Goal: Information Seeking & Learning: Learn about a topic

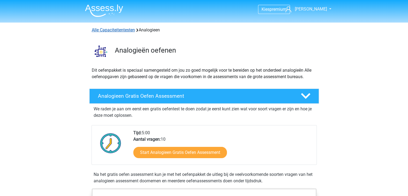
click at [131, 29] on link "Alle Capaciteitentesten" at bounding box center [113, 29] width 43 height 5
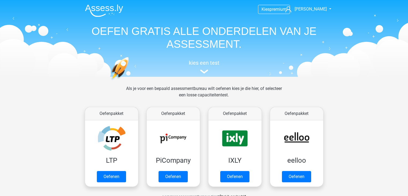
scroll to position [227, 0]
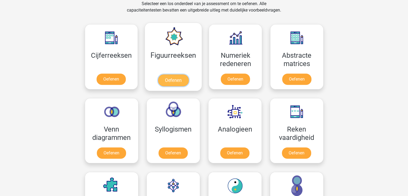
click at [181, 79] on link "Oefenen" at bounding box center [173, 80] width 31 height 12
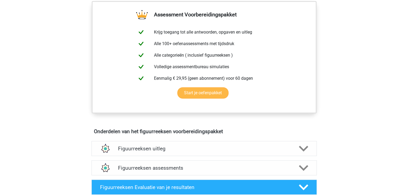
scroll to position [241, 0]
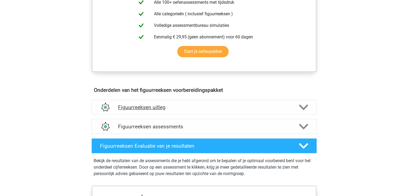
click at [305, 105] on polygon at bounding box center [303, 107] width 9 height 6
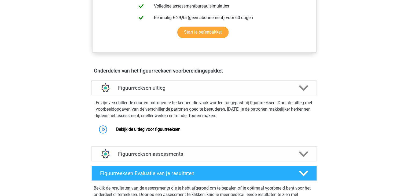
scroll to position [268, 0]
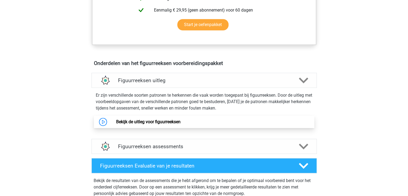
click at [164, 122] on link "Bekijk de uitleg voor figuurreeksen" at bounding box center [148, 121] width 64 height 5
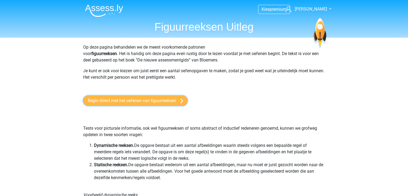
click at [135, 101] on link "Begin direct met het oefenen van figuurreeksen" at bounding box center [135, 100] width 104 height 10
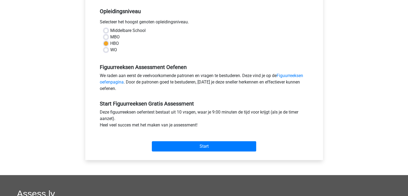
scroll to position [134, 0]
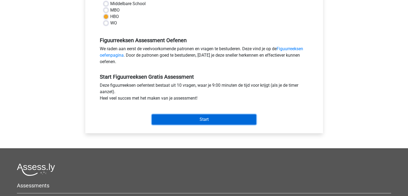
click at [209, 119] on input "Start" at bounding box center [204, 119] width 104 height 10
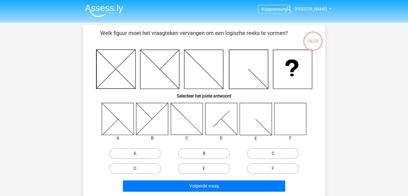
click at [281, 154] on label "C" at bounding box center [273, 153] width 52 height 11
click at [277, 154] on input "C" at bounding box center [274, 154] width 3 height 3
radio input "true"
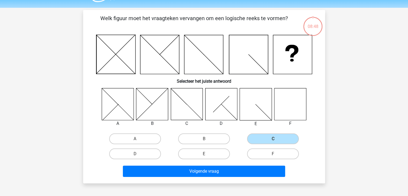
scroll to position [54, 0]
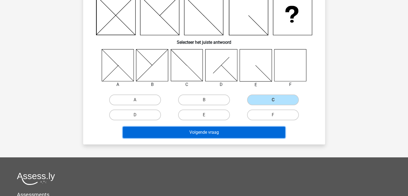
click at [208, 134] on button "Volgende vraag" at bounding box center [204, 132] width 162 height 11
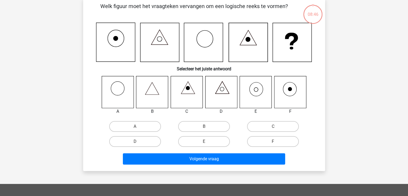
scroll to position [25, 0]
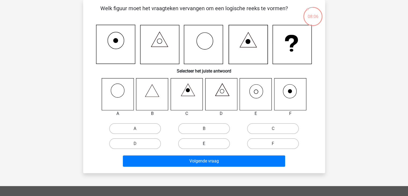
click at [213, 145] on label "E" at bounding box center [204, 143] width 52 height 11
click at [207, 145] on input "E" at bounding box center [205, 144] width 3 height 3
radio input "true"
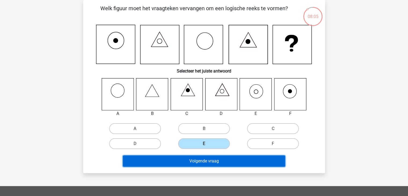
click at [218, 161] on button "Volgende vraag" at bounding box center [204, 160] width 162 height 11
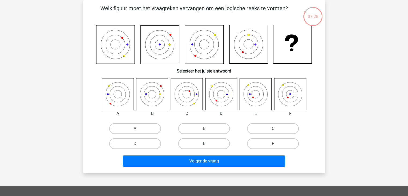
click at [213, 142] on label "E" at bounding box center [204, 143] width 52 height 11
click at [207, 143] on input "E" at bounding box center [205, 144] width 3 height 3
radio input "true"
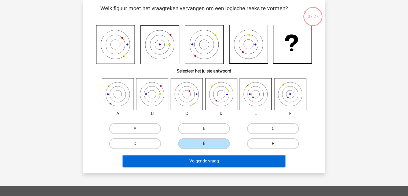
click at [209, 161] on button "Volgende vraag" at bounding box center [204, 160] width 162 height 11
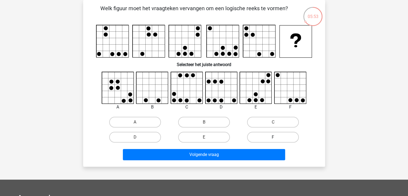
click at [275, 136] on label "F" at bounding box center [273, 137] width 52 height 11
click at [275, 137] on input "F" at bounding box center [274, 138] width 3 height 3
radio input "true"
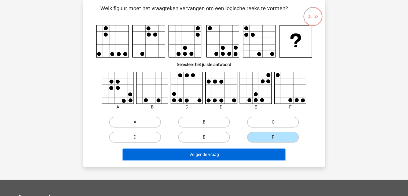
click at [221, 158] on button "Volgende vraag" at bounding box center [204, 154] width 162 height 11
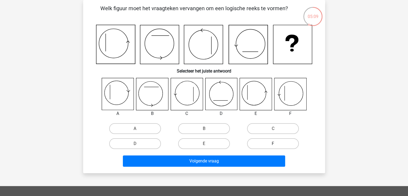
click at [269, 144] on label "F" at bounding box center [273, 143] width 52 height 11
click at [273, 144] on input "F" at bounding box center [274, 144] width 3 height 3
radio input "true"
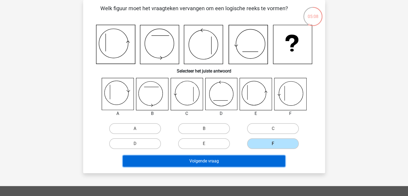
click at [230, 162] on button "Volgende vraag" at bounding box center [204, 160] width 162 height 11
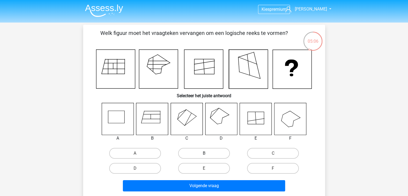
scroll to position [27, 0]
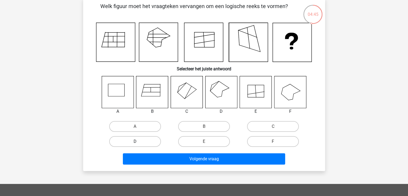
click at [138, 140] on label "D" at bounding box center [135, 141] width 52 height 11
click at [138, 141] on input "D" at bounding box center [136, 142] width 3 height 3
radio input "true"
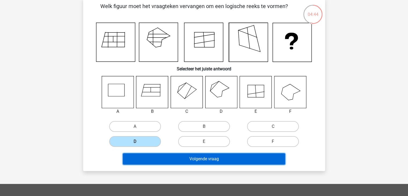
click at [209, 161] on button "Volgende vraag" at bounding box center [204, 158] width 162 height 11
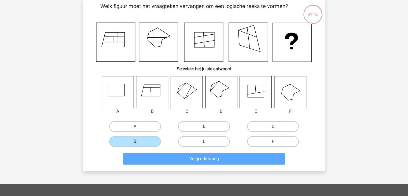
scroll to position [25, 0]
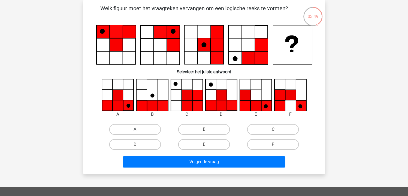
click at [138, 127] on label "A" at bounding box center [135, 129] width 52 height 11
click at [138, 129] on input "A" at bounding box center [136, 130] width 3 height 3
radio input "true"
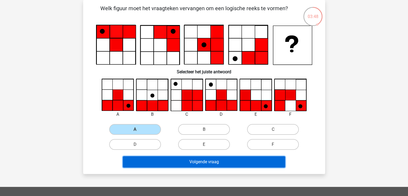
click at [198, 161] on button "Volgende vraag" at bounding box center [204, 161] width 162 height 11
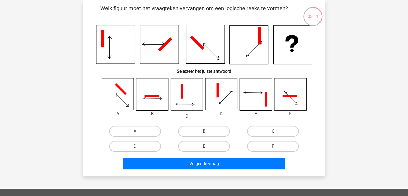
drag, startPoint x: 260, startPoint y: 32, endPoint x: 221, endPoint y: 81, distance: 62.6
click at [244, 61] on icon at bounding box center [204, 45] width 216 height 40
click at [209, 132] on label "B" at bounding box center [204, 131] width 52 height 11
click at [207, 132] on input "B" at bounding box center [205, 132] width 3 height 3
radio input "true"
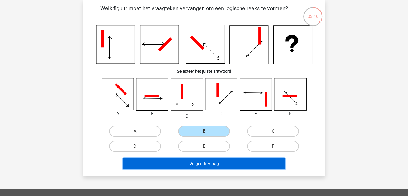
click at [207, 163] on button "Volgende vraag" at bounding box center [204, 163] width 162 height 11
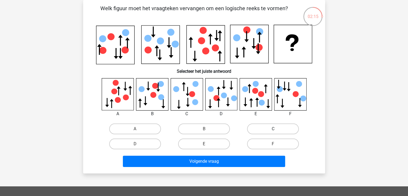
click at [271, 128] on label "C" at bounding box center [273, 128] width 52 height 11
click at [273, 129] on input "C" at bounding box center [274, 130] width 3 height 3
radio input "true"
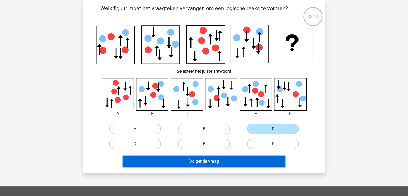
click at [205, 163] on button "Volgende vraag" at bounding box center [204, 161] width 162 height 11
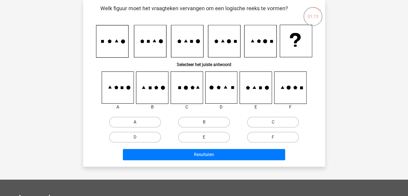
click at [129, 125] on label "A" at bounding box center [135, 122] width 52 height 11
click at [135, 125] on input "A" at bounding box center [136, 123] width 3 height 3
radio input "true"
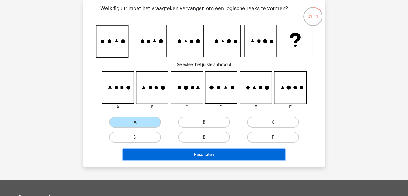
drag, startPoint x: 215, startPoint y: 150, endPoint x: 208, endPoint y: 148, distance: 7.0
click at [209, 149] on button "Resultaten" at bounding box center [204, 154] width 162 height 11
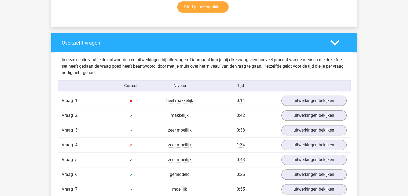
scroll to position [402, 0]
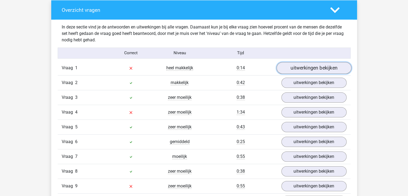
click at [296, 69] on link "uitwerkingen bekijken" at bounding box center [313, 68] width 75 height 12
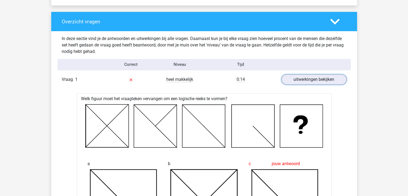
scroll to position [349, 0]
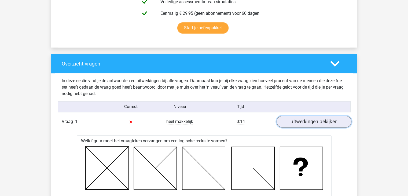
click at [316, 120] on link "uitwerkingen bekijken" at bounding box center [313, 122] width 75 height 12
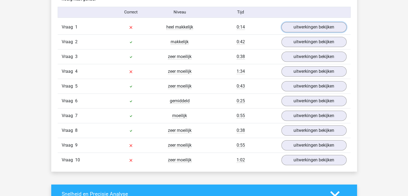
scroll to position [456, 0]
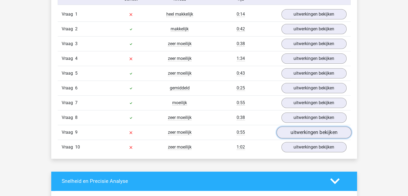
click at [291, 130] on link "uitwerkingen bekijken" at bounding box center [313, 132] width 75 height 12
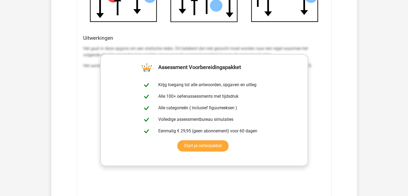
scroll to position [778, 0]
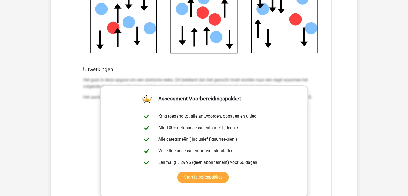
click at [331, 78] on div "Welk figuur moet het vraagteken vervangen om een logische reeks te vormen? a" at bounding box center [204, 42] width 255 height 436
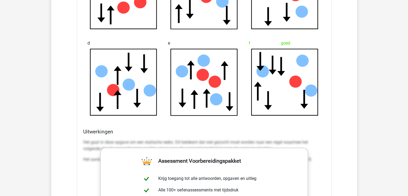
scroll to position [724, 0]
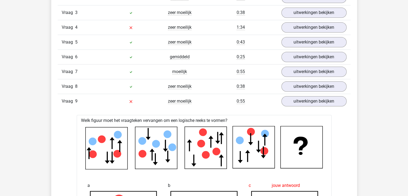
scroll to position [429, 0]
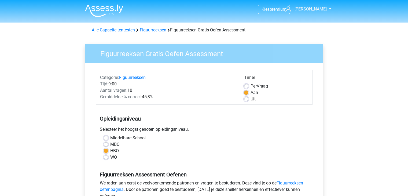
scroll to position [134, 0]
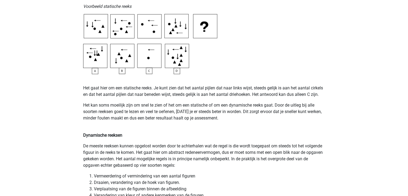
scroll to position [215, 0]
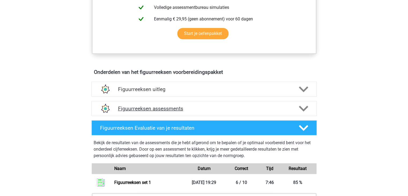
scroll to position [268, 0]
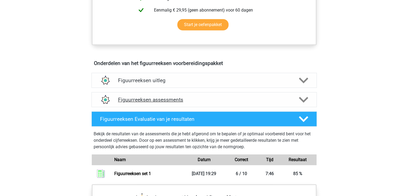
click at [175, 99] on h4 "Figuurreeksen assessments" at bounding box center [204, 100] width 172 height 6
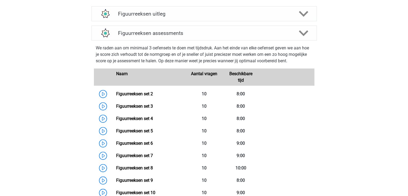
scroll to position [322, 0]
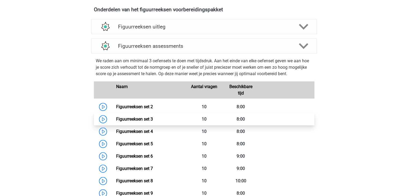
click at [139, 120] on link "Figuurreeksen set 3" at bounding box center [134, 118] width 37 height 5
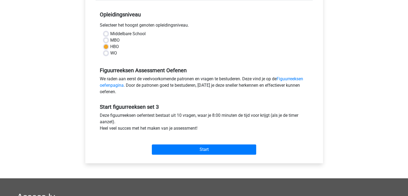
scroll to position [107, 0]
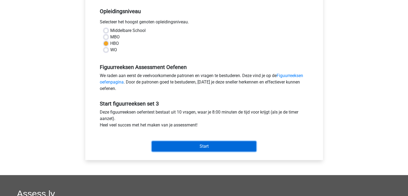
click at [206, 149] on input "Start" at bounding box center [204, 146] width 104 height 10
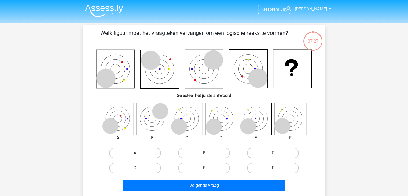
click at [267, 167] on label "F" at bounding box center [273, 168] width 52 height 11
click at [273, 168] on input "F" at bounding box center [274, 169] width 3 height 3
radio input "true"
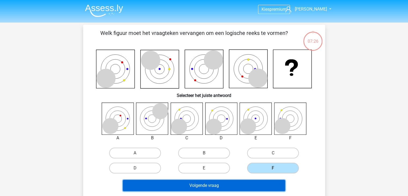
click at [212, 185] on button "Volgende vraag" at bounding box center [204, 185] width 162 height 11
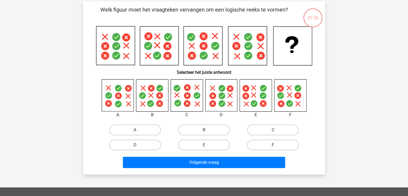
scroll to position [25, 0]
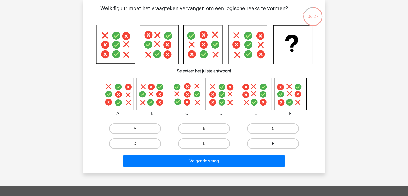
click at [281, 140] on label "F" at bounding box center [273, 143] width 52 height 11
click at [277, 143] on input "F" at bounding box center [274, 144] width 3 height 3
radio input "true"
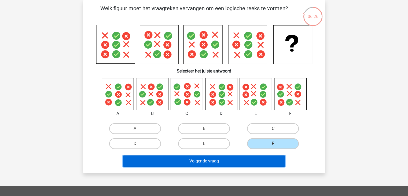
click at [212, 161] on button "Volgende vraag" at bounding box center [204, 160] width 162 height 11
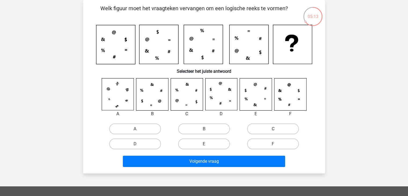
click at [281, 127] on label "C" at bounding box center [273, 128] width 52 height 11
click at [277, 129] on input "C" at bounding box center [274, 130] width 3 height 3
radio input "true"
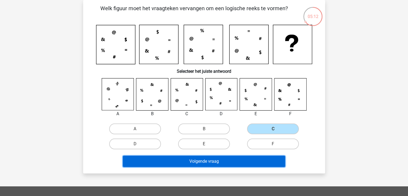
click at [222, 162] on button "Volgende vraag" at bounding box center [204, 161] width 162 height 11
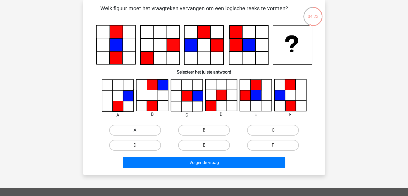
click at [145, 129] on label "A" at bounding box center [135, 130] width 52 height 11
click at [138, 130] on input "A" at bounding box center [136, 131] width 3 height 3
radio input "true"
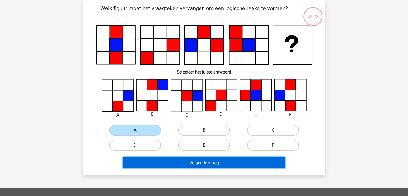
click at [215, 163] on button "Volgende vraag" at bounding box center [204, 162] width 162 height 11
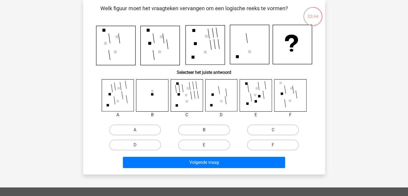
click at [202, 128] on label "B" at bounding box center [204, 129] width 52 height 11
click at [204, 130] on input "B" at bounding box center [205, 131] width 3 height 3
radio input "true"
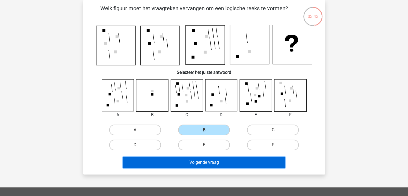
click at [211, 160] on button "Volgende vraag" at bounding box center [204, 162] width 162 height 11
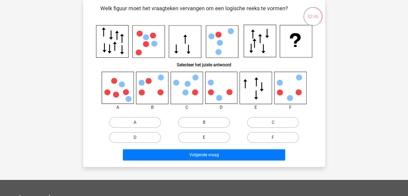
click at [299, 90] on icon at bounding box center [299, 92] width 6 height 6
click at [272, 137] on label "F" at bounding box center [273, 137] width 52 height 11
click at [273, 137] on input "F" at bounding box center [274, 138] width 3 height 3
radio input "true"
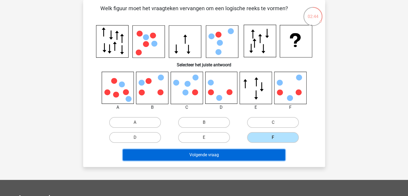
click at [224, 156] on button "Volgende vraag" at bounding box center [204, 154] width 162 height 11
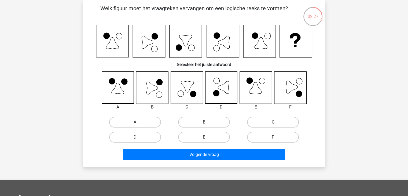
click at [275, 139] on input "F" at bounding box center [274, 138] width 3 height 3
radio input "true"
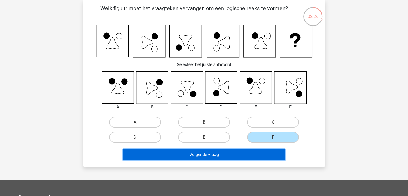
click at [224, 156] on button "Volgende vraag" at bounding box center [204, 154] width 162 height 11
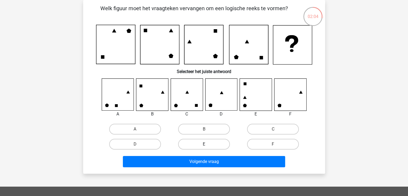
click at [203, 146] on label "E" at bounding box center [204, 144] width 52 height 11
click at [204, 146] on input "E" at bounding box center [205, 145] width 3 height 3
radio input "true"
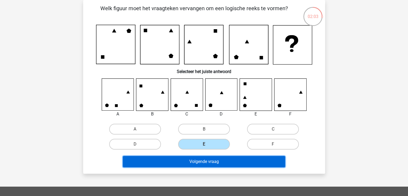
click at [207, 163] on button "Volgende vraag" at bounding box center [204, 161] width 162 height 11
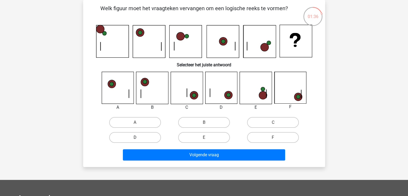
click at [146, 138] on label "D" at bounding box center [135, 137] width 52 height 11
click at [138, 138] on input "D" at bounding box center [136, 138] width 3 height 3
radio input "true"
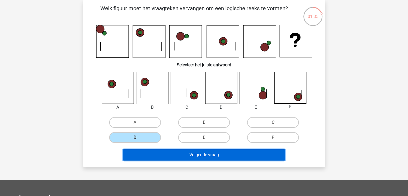
click at [224, 154] on button "Volgende vraag" at bounding box center [204, 154] width 162 height 11
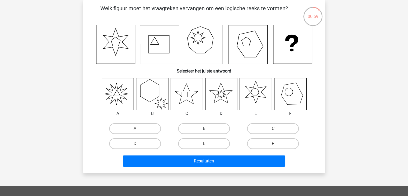
click at [205, 128] on label "B" at bounding box center [204, 128] width 52 height 11
click at [205, 128] on input "B" at bounding box center [205, 129] width 3 height 3
radio input "true"
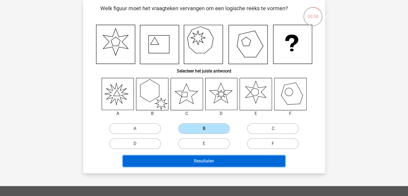
click at [204, 162] on button "Resultaten" at bounding box center [204, 160] width 162 height 11
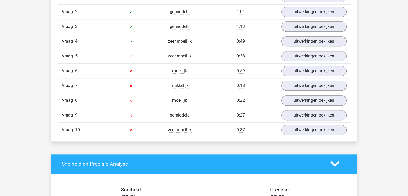
scroll to position [483, 0]
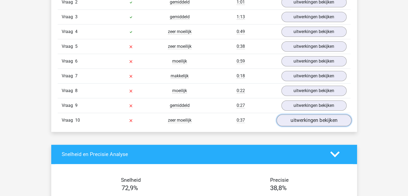
click at [325, 116] on link "uitwerkingen bekijken" at bounding box center [313, 120] width 75 height 12
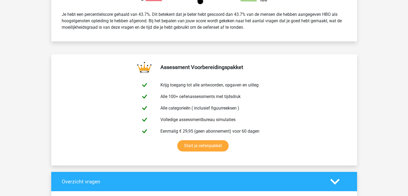
scroll to position [134, 0]
